Goal: Task Accomplishment & Management: Manage account settings

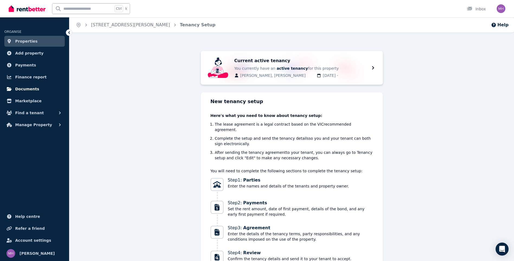
click at [35, 87] on link "Documents" at bounding box center [34, 89] width 60 height 11
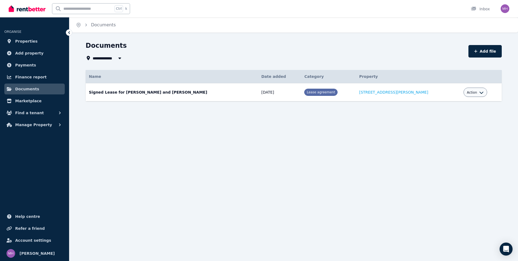
click at [312, 92] on span "Lease agreement" at bounding box center [321, 92] width 28 height 4
click at [475, 89] on div "Action" at bounding box center [475, 92] width 17 height 7
click at [480, 92] on icon "button" at bounding box center [482, 93] width 4 height 2
click at [457, 124] on link "Download" at bounding box center [459, 124] width 52 height 10
click at [37, 75] on span "Finance report" at bounding box center [30, 77] width 31 height 7
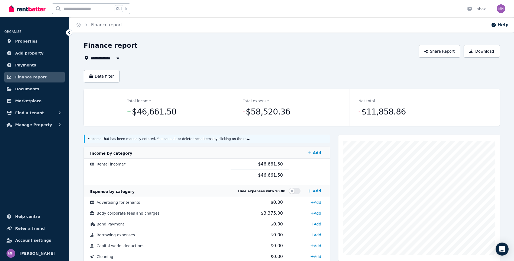
click at [117, 58] on icon "button" at bounding box center [117, 58] width 5 height 4
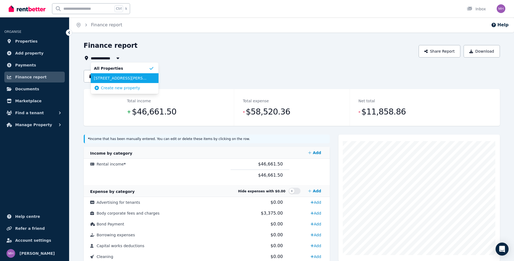
click at [123, 77] on span "[STREET_ADDRESS][PERSON_NAME]" at bounding box center [121, 77] width 55 height 5
type input "**********"
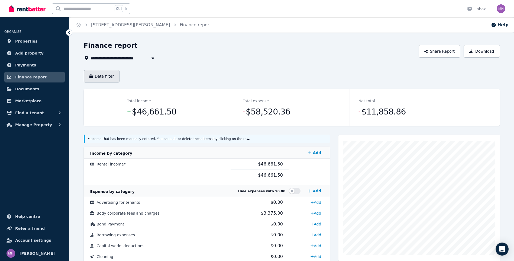
click at [107, 75] on button "Date filter" at bounding box center [102, 76] width 36 height 12
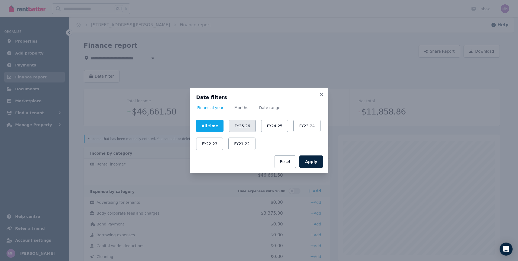
click at [238, 125] on button "FY25-26" at bounding box center [242, 126] width 27 height 12
click at [312, 162] on button "Apply" at bounding box center [312, 161] width 24 height 12
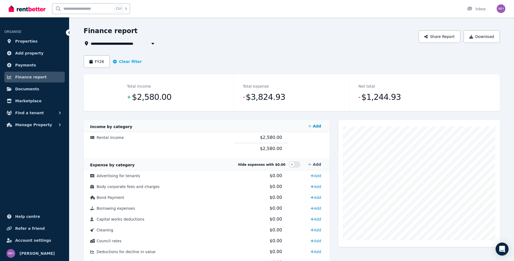
scroll to position [27, 0]
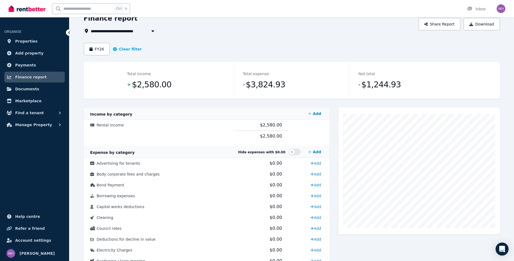
click at [30, 75] on span "Finance report" at bounding box center [30, 77] width 31 height 7
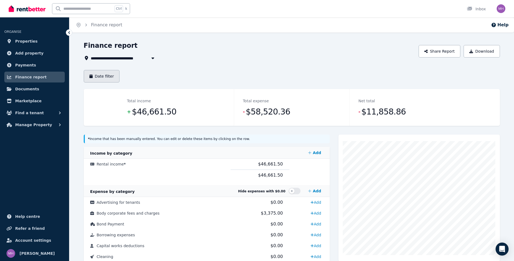
click at [104, 76] on button "Date filter" at bounding box center [102, 76] width 36 height 12
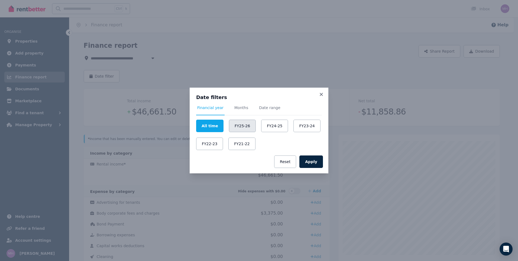
click at [237, 126] on button "FY25-26" at bounding box center [242, 126] width 27 height 12
click at [313, 162] on button "Apply" at bounding box center [312, 161] width 24 height 12
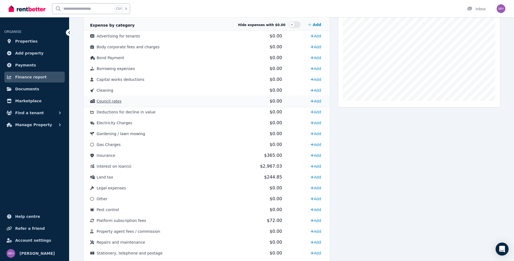
scroll to position [163, 0]
